Goal: Task Accomplishment & Management: Manage account settings

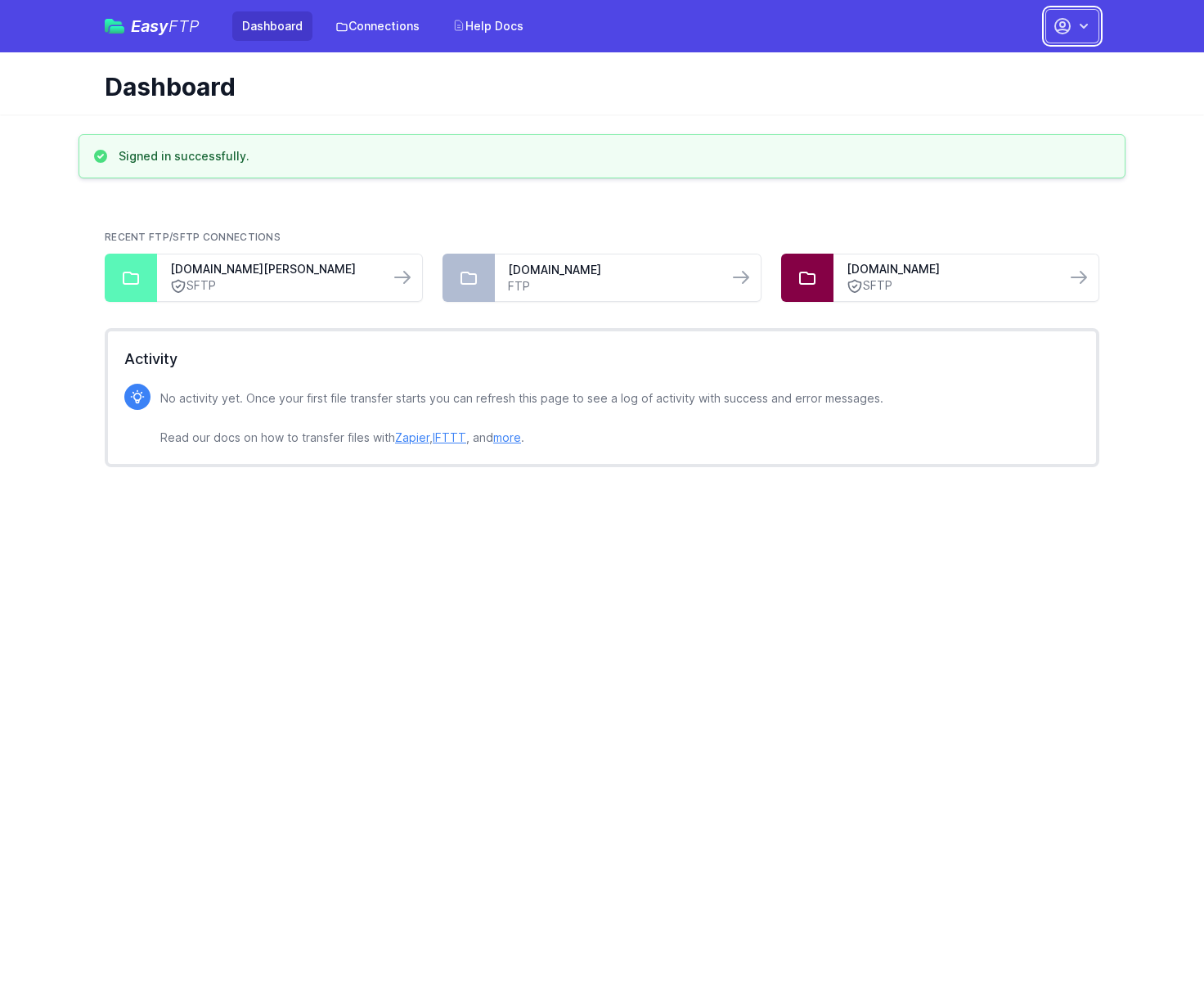
click at [1049, 29] on button "button" at bounding box center [1073, 25] width 54 height 34
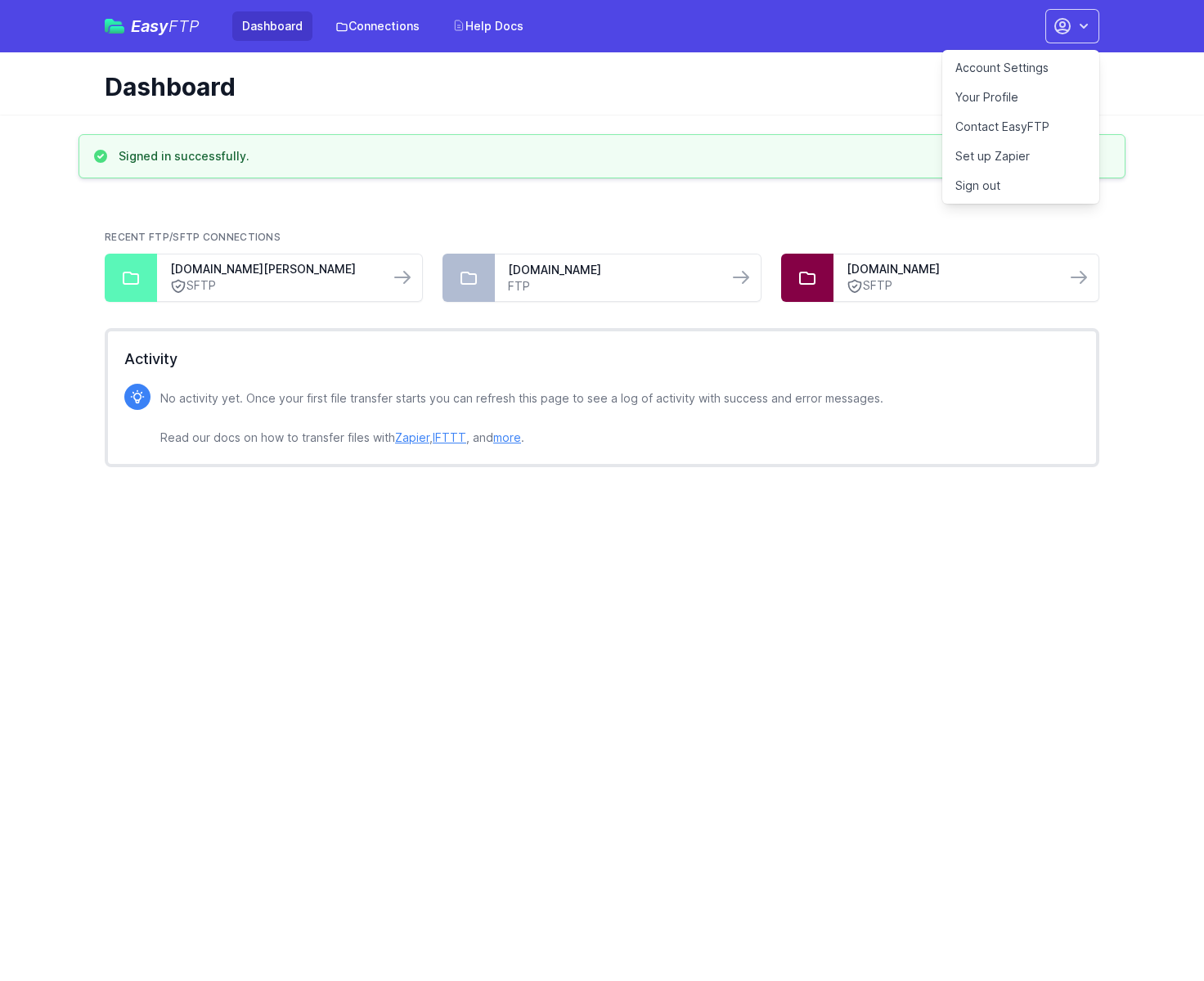
click at [996, 63] on link "Account Settings" at bounding box center [1020, 68] width 157 height 30
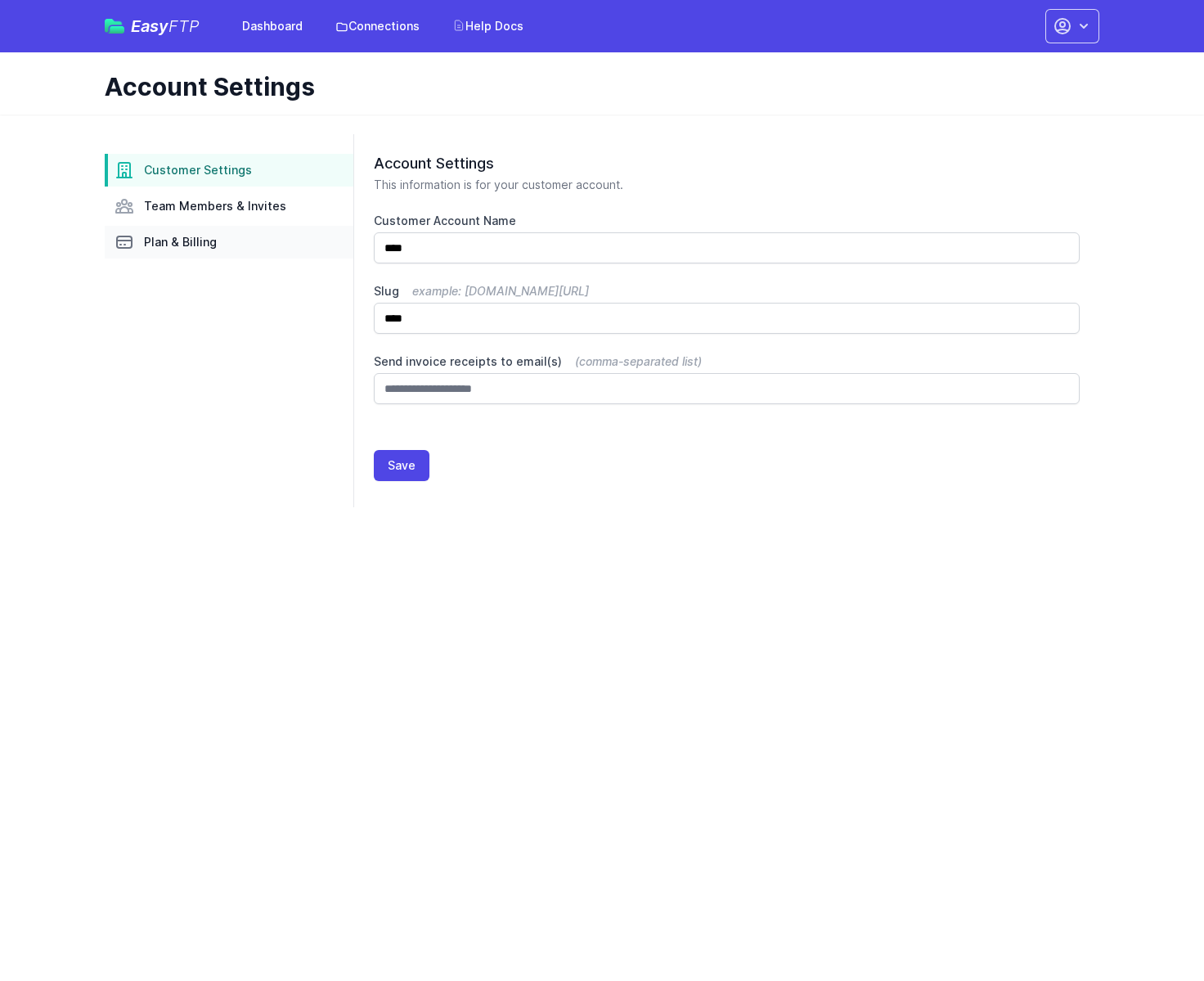
click at [179, 245] on span "Plan & Billing" at bounding box center [180, 242] width 73 height 17
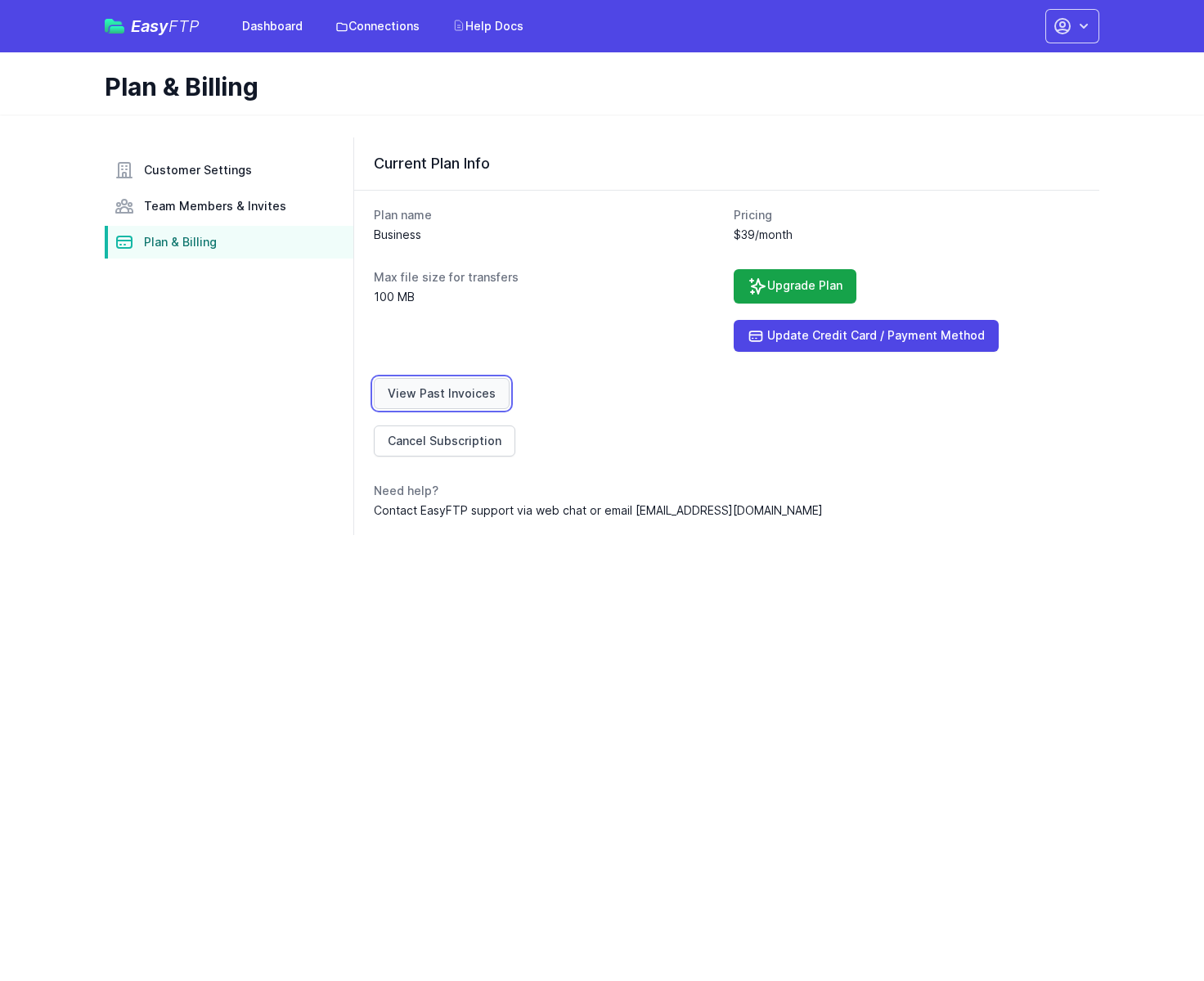
click at [441, 395] on link "View Past Invoices" at bounding box center [442, 393] width 136 height 31
